Goal: Task Accomplishment & Management: Manage account settings

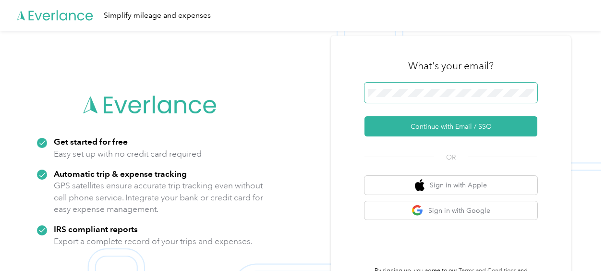
click at [391, 87] on span at bounding box center [451, 93] width 173 height 20
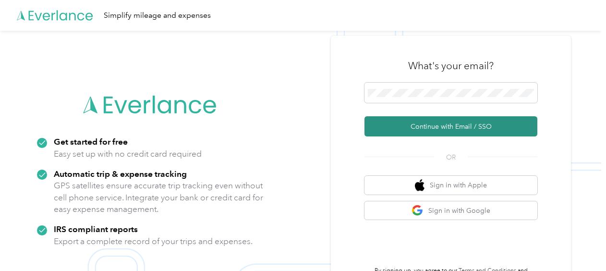
click at [395, 127] on button "Continue with Email / SSO" at bounding box center [451, 126] width 173 height 20
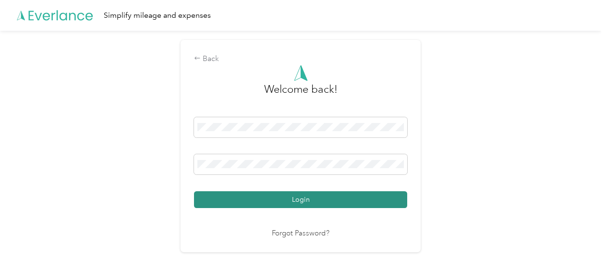
click at [297, 199] on button "Login" at bounding box center [300, 199] width 213 height 17
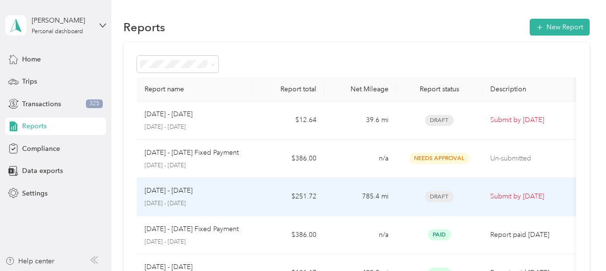
click at [222, 191] on div "[DATE] - [DATE]" at bounding box center [195, 190] width 100 height 11
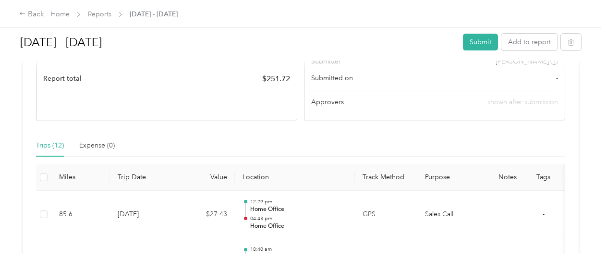
scroll to position [161, 0]
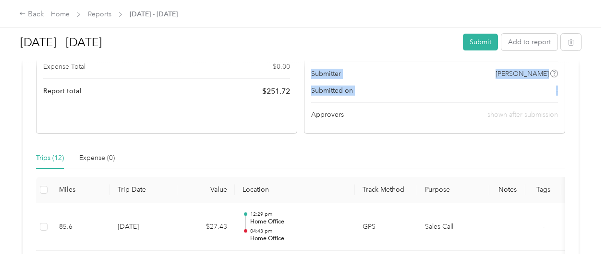
drag, startPoint x: 596, startPoint y: 89, endPoint x: 595, endPoint y: 54, distance: 35.6
click at [595, 54] on div "[DATE] - [DATE] Submit Add to report Due [DATE]. Submit this report by [DATE] D…" at bounding box center [301, 127] width 602 height 254
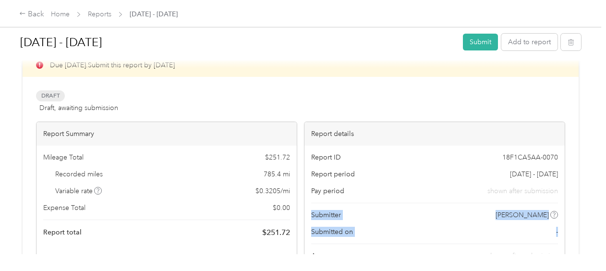
scroll to position [0, 0]
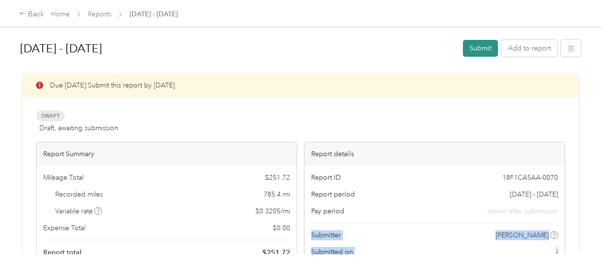
click at [467, 50] on button "Submit" at bounding box center [480, 48] width 35 height 17
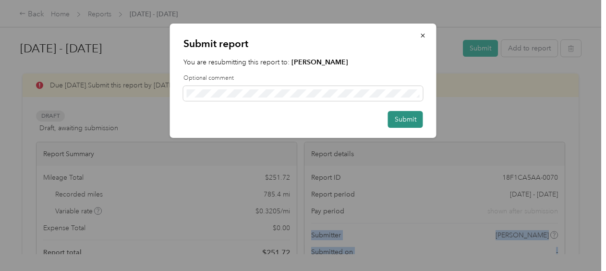
click at [402, 119] on button "Submit" at bounding box center [405, 119] width 35 height 17
